Goal: Information Seeking & Learning: Learn about a topic

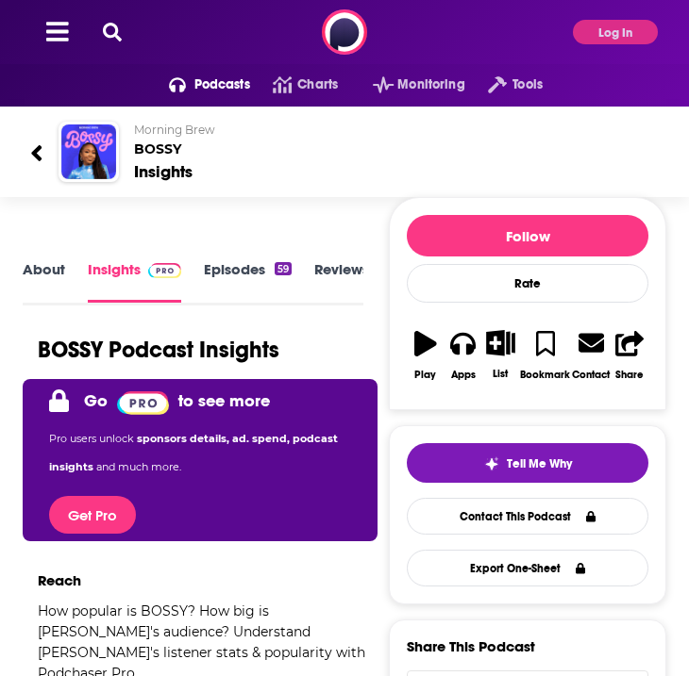
click at [116, 35] on icon at bounding box center [112, 32] width 19 height 19
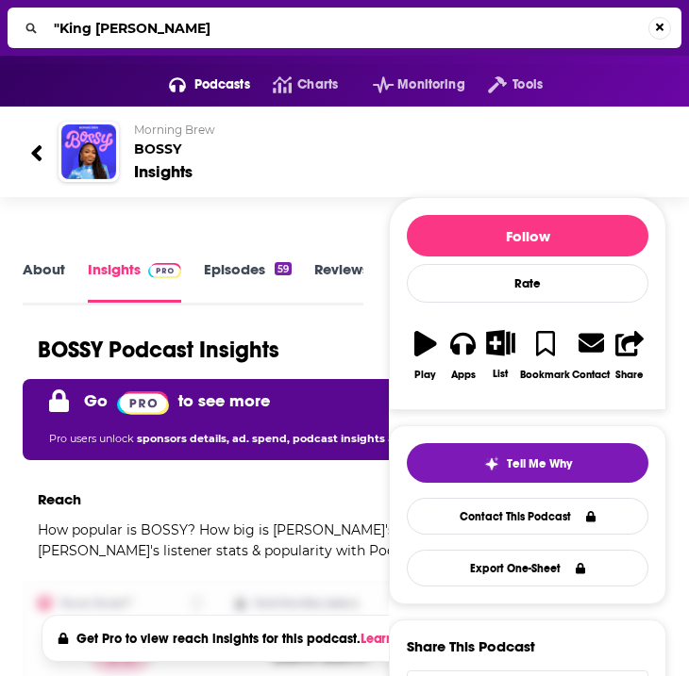
type input ""King [PERSON_NAME]""
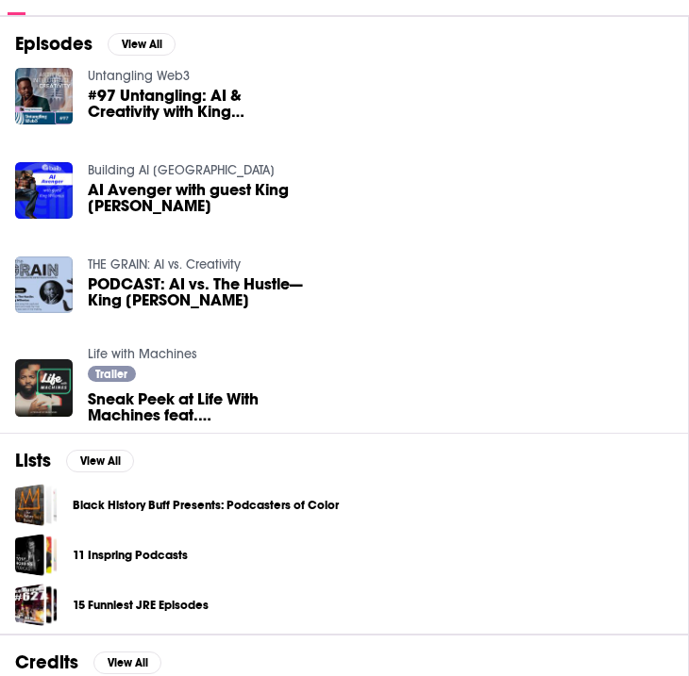
scroll to position [224, 0]
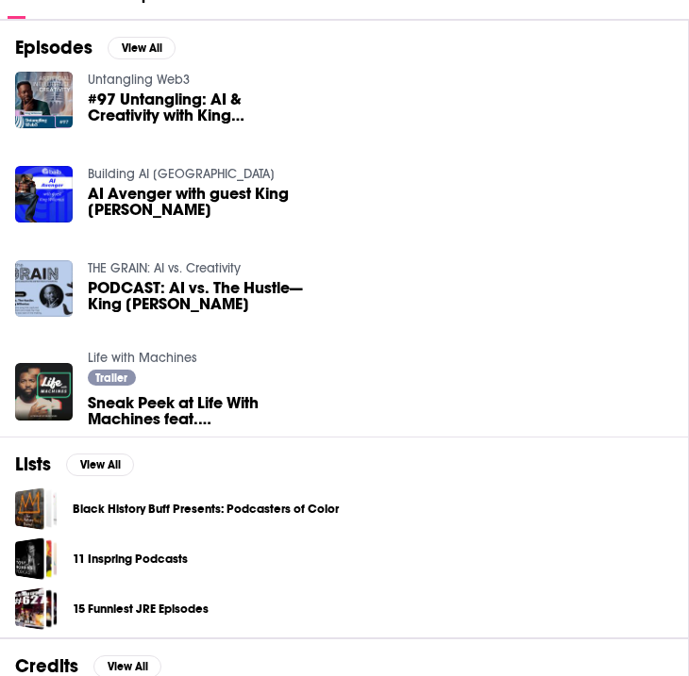
click at [126, 113] on span "#97 Untangling: AI & Creativity with King [PERSON_NAME]" at bounding box center [195, 107] width 215 height 32
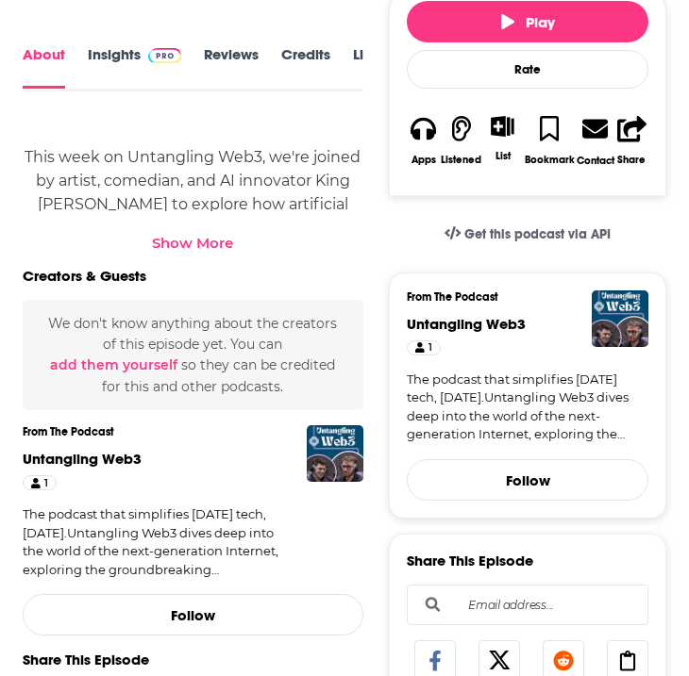
scroll to position [522, 0]
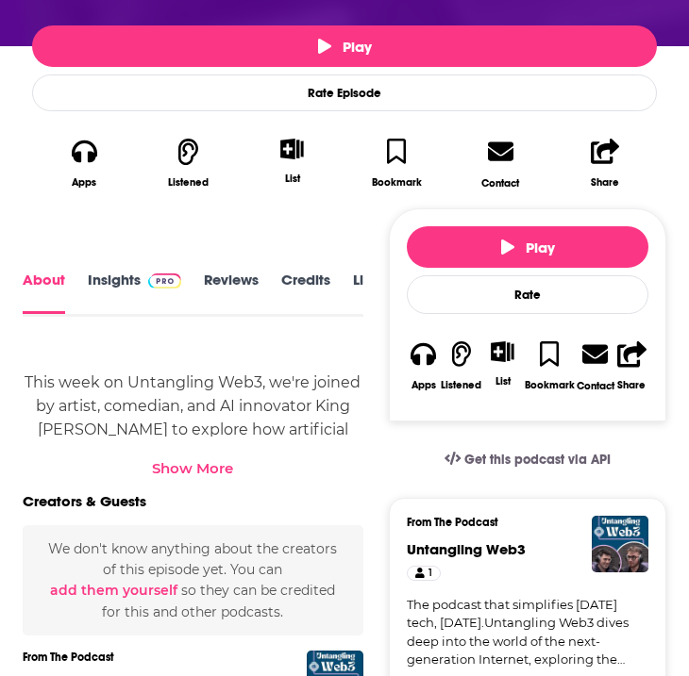
click at [134, 277] on link "Insights" at bounding box center [134, 293] width 93 height 42
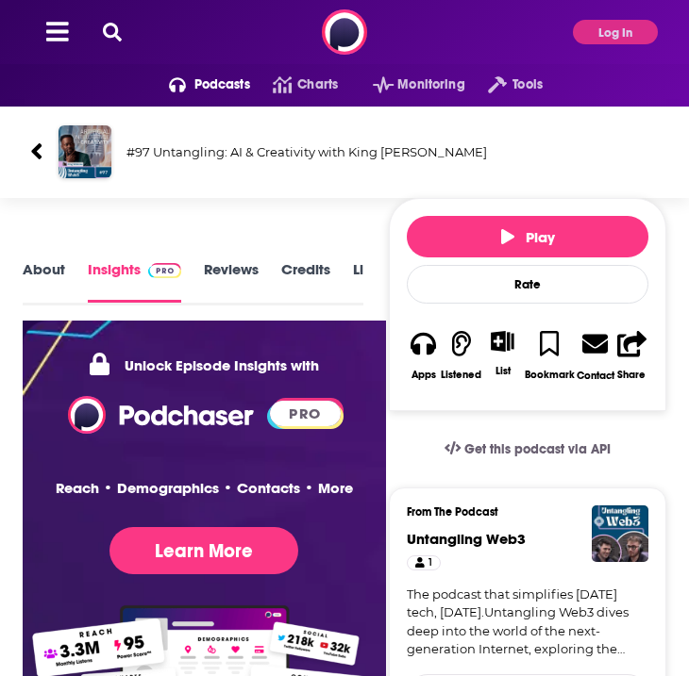
click at [54, 285] on link "About" at bounding box center [44, 282] width 42 height 42
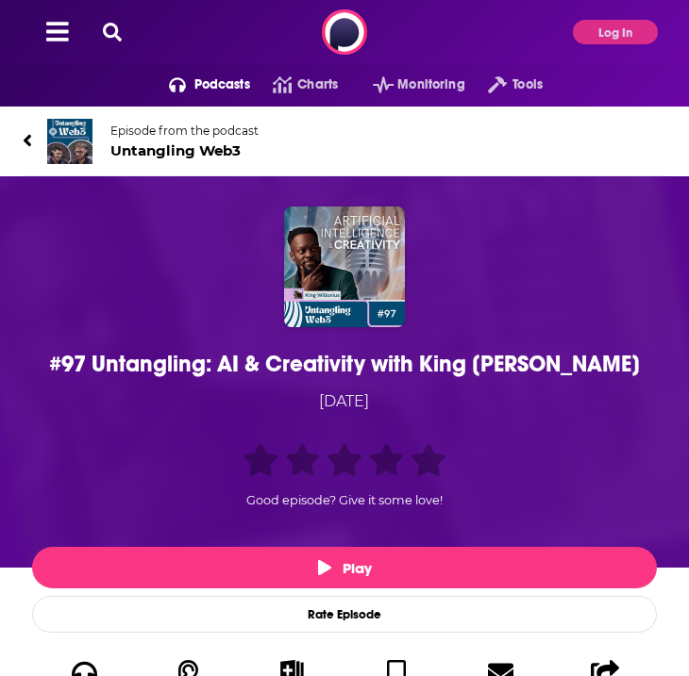
click at [603, 34] on button "Log In" at bounding box center [615, 32] width 85 height 25
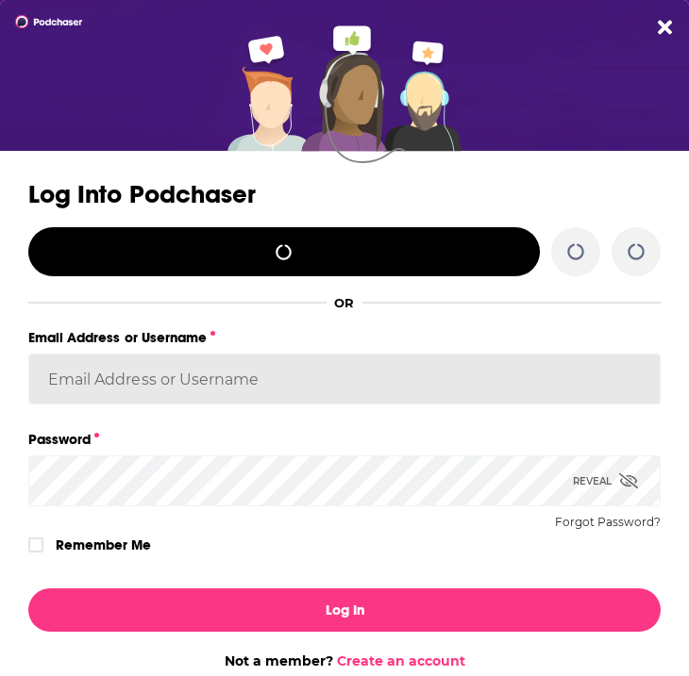
type input "hannahlevine"
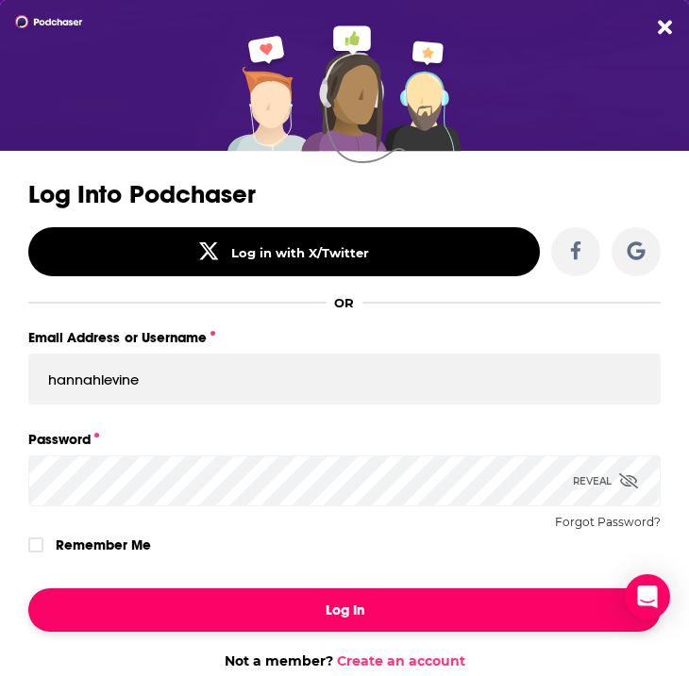
click at [318, 603] on button "Log In" at bounding box center [344, 610] width 632 height 43
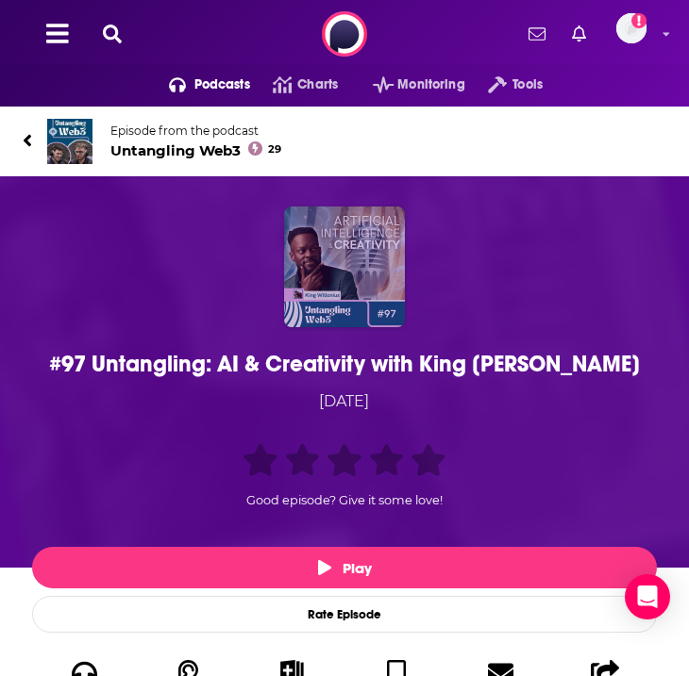
click at [338, 263] on img "#97 Untangling: AI & Creativity with King Willonius" at bounding box center [344, 267] width 121 height 121
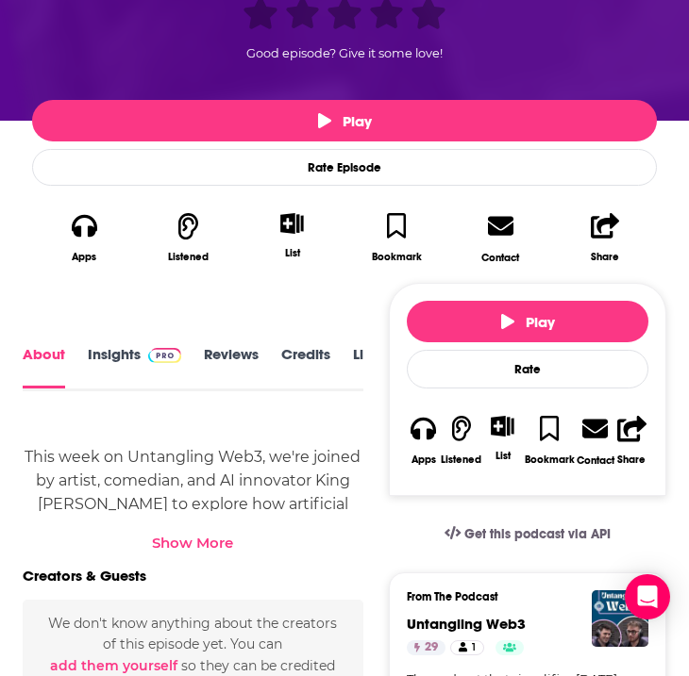
scroll to position [701, 0]
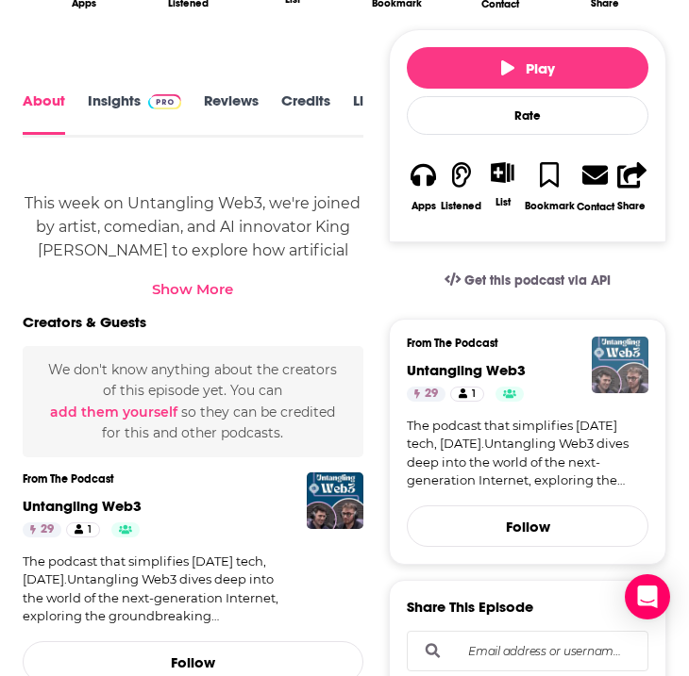
click at [615, 361] on img "Untangling Web3" at bounding box center [619, 365] width 57 height 57
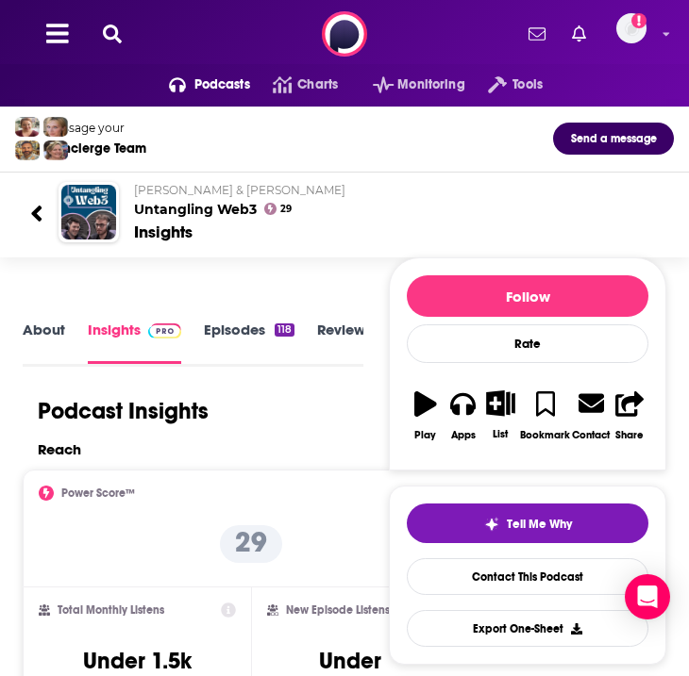
click at [34, 207] on icon at bounding box center [36, 213] width 13 height 25
